Goal: Information Seeking & Learning: Understand process/instructions

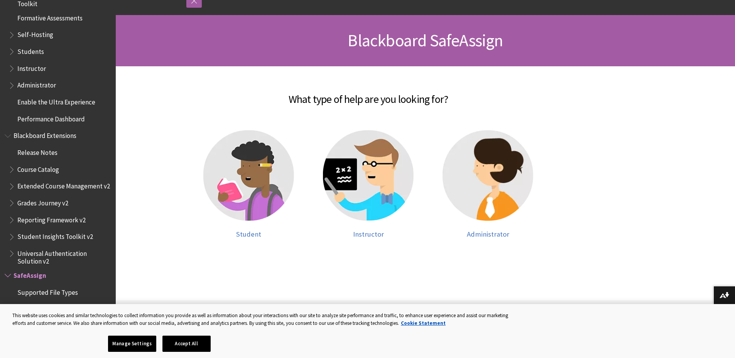
scroll to position [116, 0]
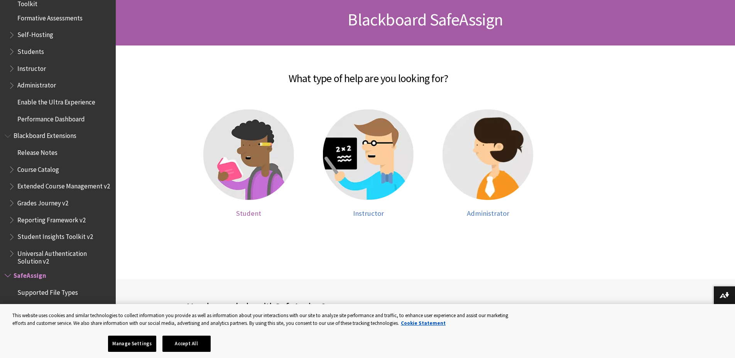
click at [245, 162] on img at bounding box center [248, 155] width 91 height 91
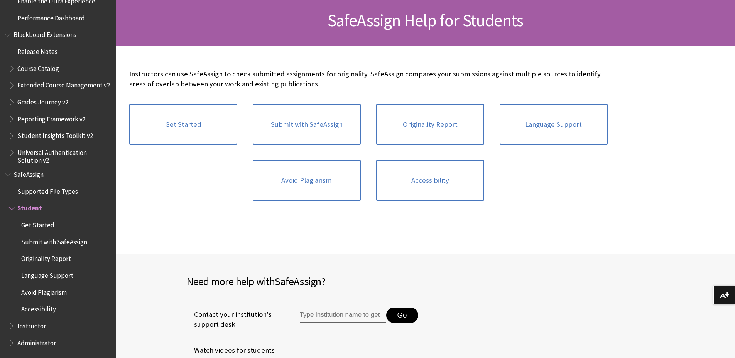
scroll to position [116, 0]
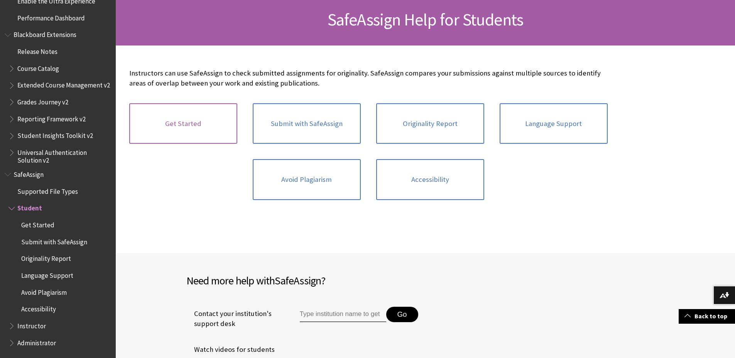
click at [206, 128] on link "Get Started" at bounding box center [183, 123] width 108 height 41
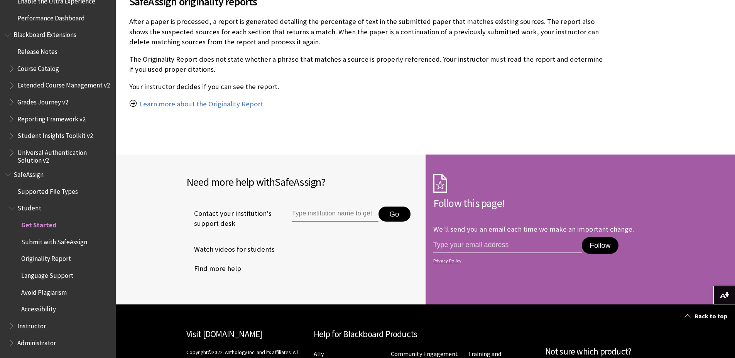
scroll to position [617, 0]
